Goal: Task Accomplishment & Management: Use online tool/utility

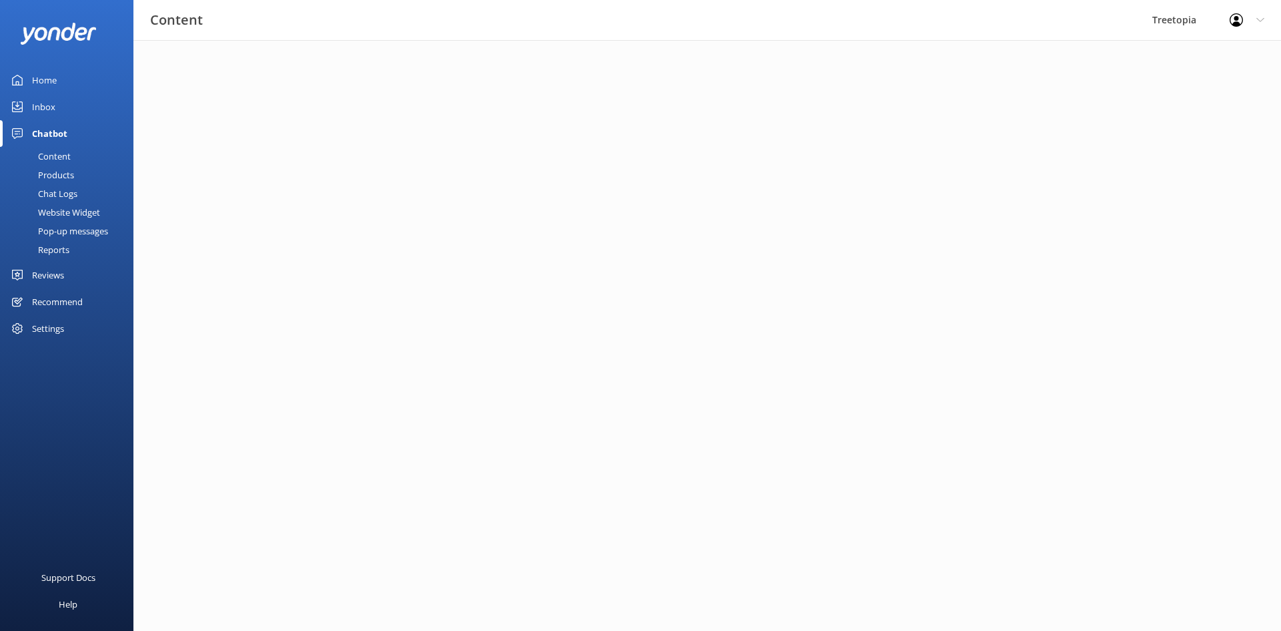
click at [95, 182] on link "Products" at bounding box center [70, 175] width 125 height 19
click at [69, 191] on div "Chat Logs" at bounding box center [42, 193] width 69 height 19
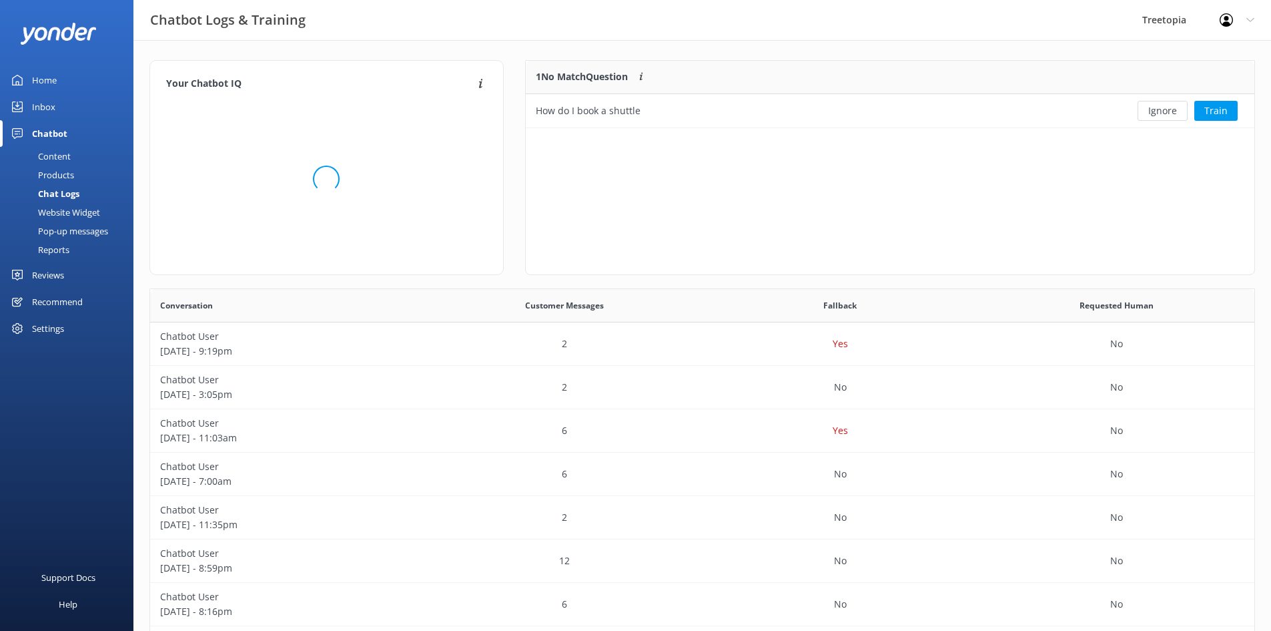
scroll to position [57, 719]
click at [1158, 111] on button "Ignore" at bounding box center [1163, 111] width 50 height 20
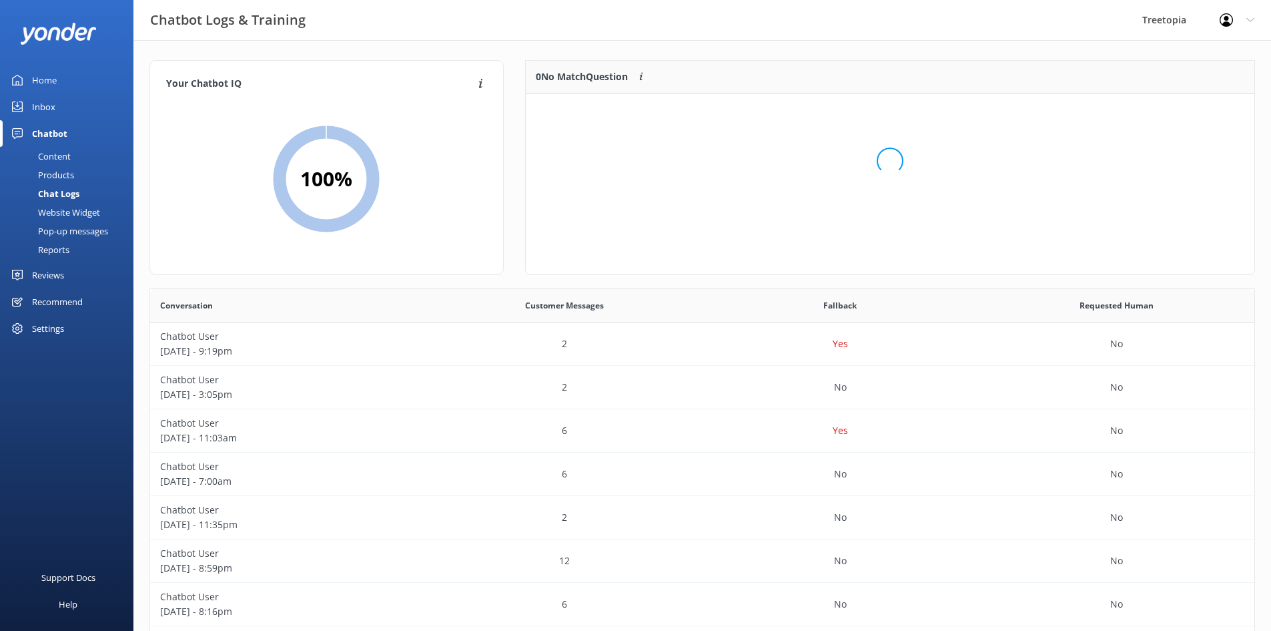
scroll to position [157, 719]
